Goal: Use online tool/utility: Utilize a website feature to perform a specific function

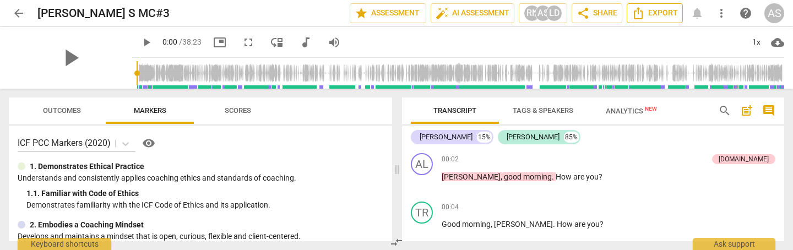
scroll to position [2491, 0]
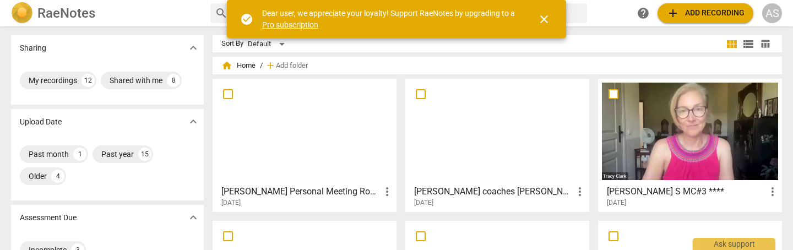
click at [718, 11] on span "add Add recording" at bounding box center [705, 13] width 78 height 13
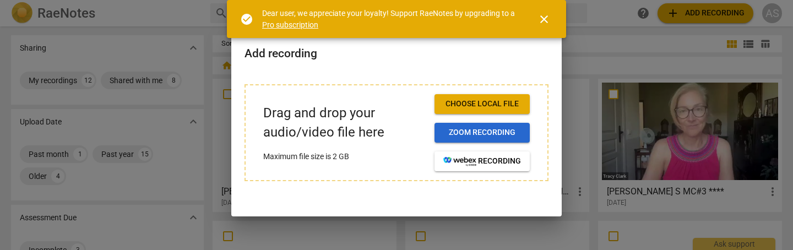
click at [498, 135] on span "Zoom recording" at bounding box center [482, 132] width 78 height 11
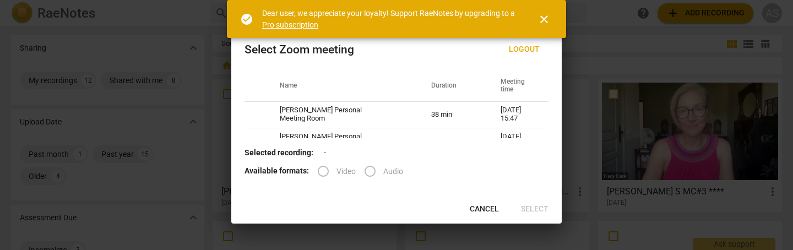
click at [544, 15] on span "close" at bounding box center [543, 19] width 13 height 13
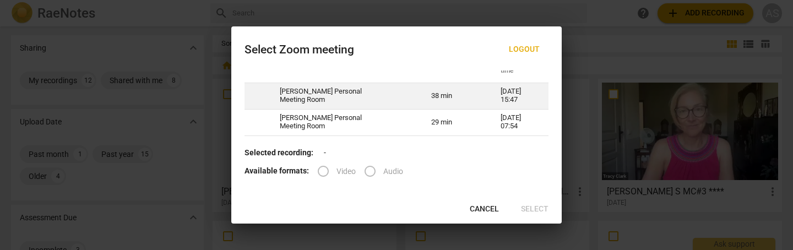
scroll to position [16, 0]
click at [395, 102] on td "[PERSON_NAME] Personal Meeting Room" at bounding box center [342, 98] width 151 height 26
radio input "true"
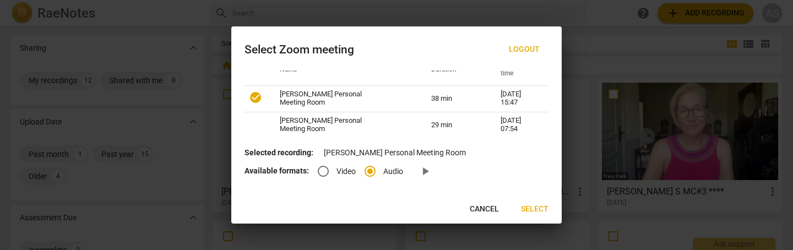
click at [532, 207] on span "Select" at bounding box center [535, 209] width 28 height 11
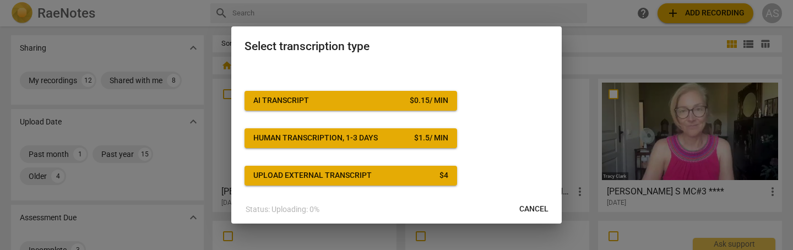
scroll to position [24, 0]
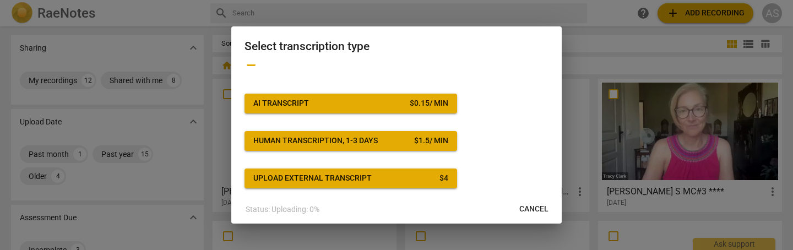
click at [415, 106] on div "$ 0.15 / min" at bounding box center [429, 103] width 39 height 11
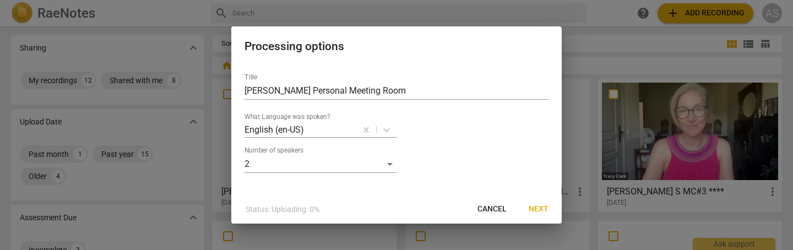
scroll to position [0, 0]
click at [541, 205] on span "Next" at bounding box center [539, 209] width 20 height 11
